Goal: Complete application form

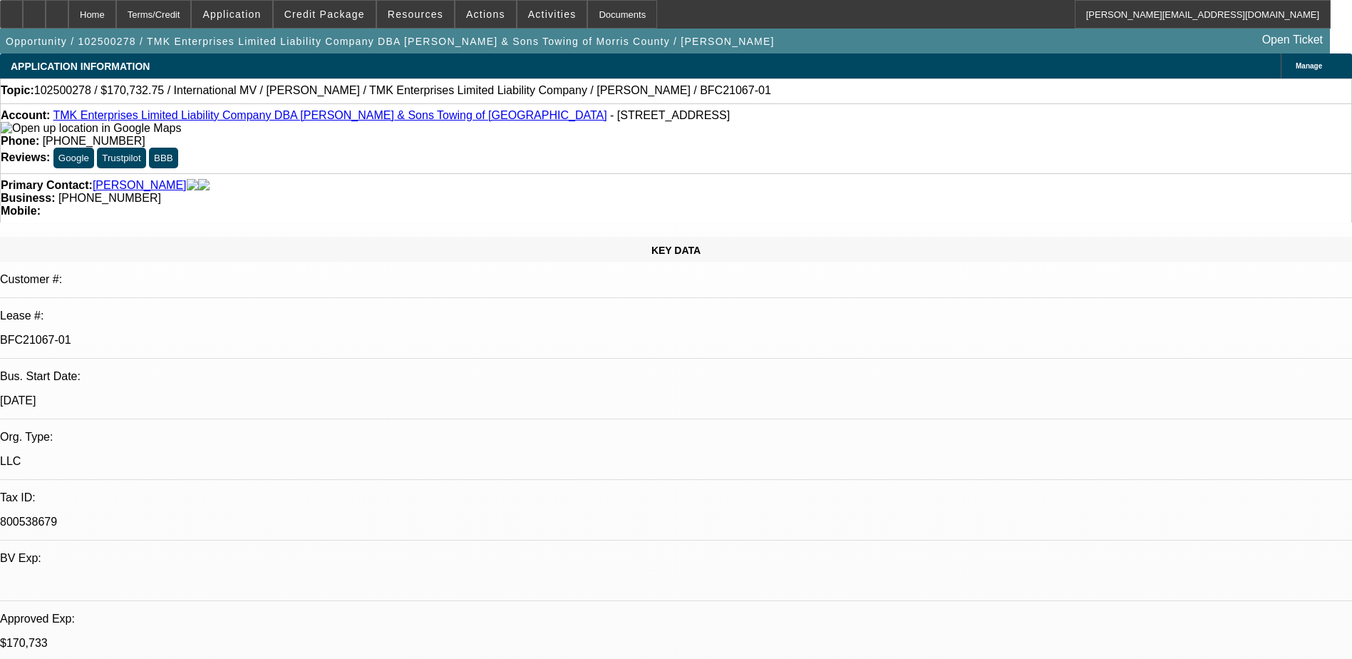
select select "0"
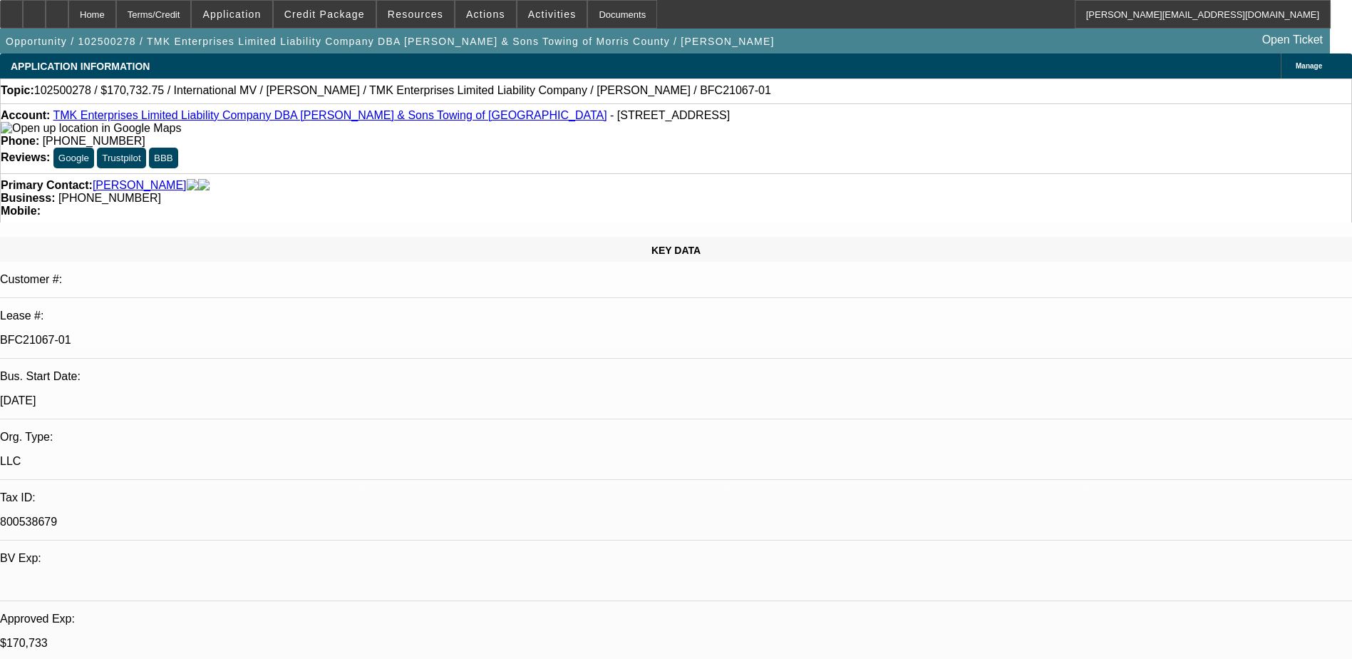
select select "0"
select select "1"
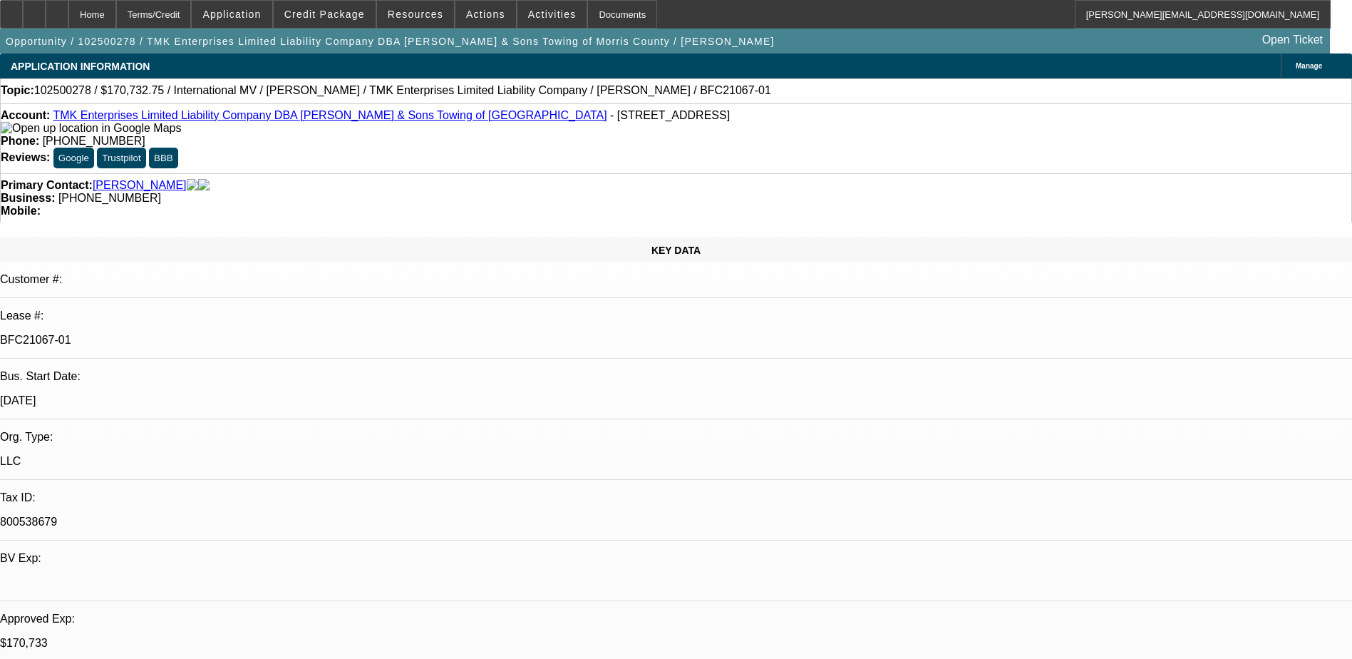
select select "2"
select select "6"
select select "1"
select select "6"
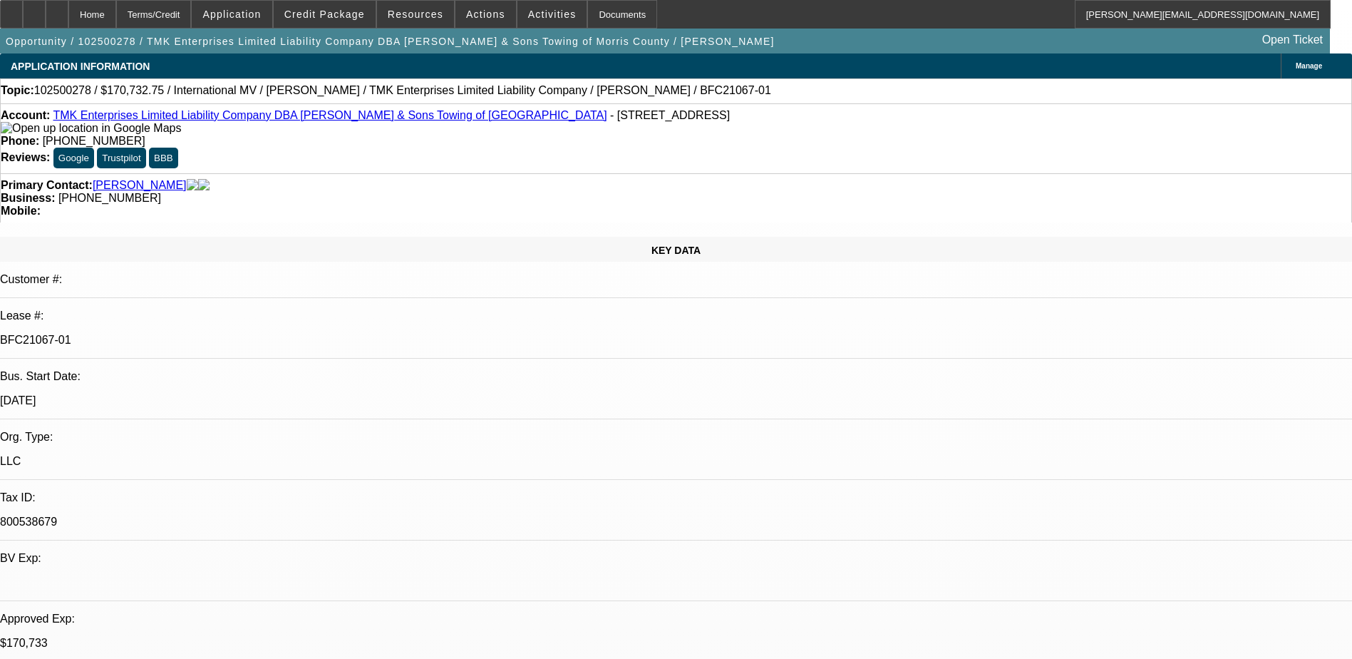
select select "1"
select select "6"
